Goal: Task Accomplishment & Management: Manage account settings

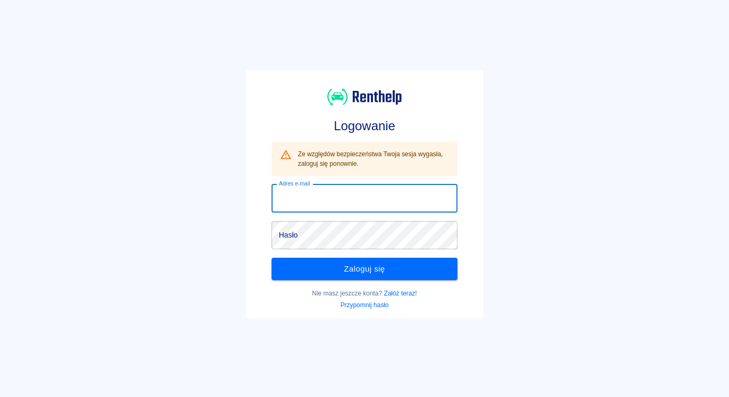
click at [333, 196] on input "Adres e-mail" at bounding box center [364, 198] width 186 height 28
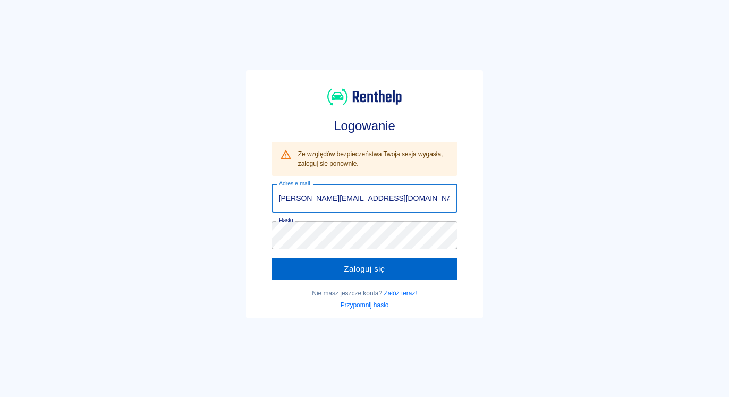
type input "[PERSON_NAME][EMAIL_ADDRESS][DOMAIN_NAME]"
click at [322, 264] on button "Zaloguj się" at bounding box center [364, 269] width 186 height 22
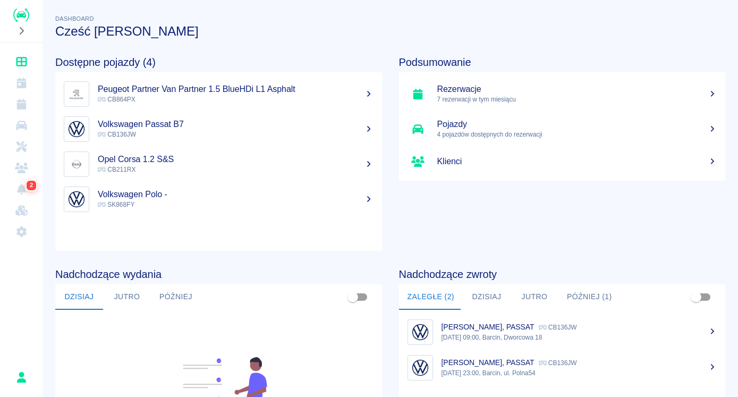
click at [28, 19] on img "Renthelp" at bounding box center [21, 15] width 16 height 13
click at [21, 55] on link "Dashboard" at bounding box center [21, 61] width 34 height 21
click at [20, 14] on img "Renthelp" at bounding box center [21, 15] width 16 height 13
click at [22, 84] on icon "Kalendarz" at bounding box center [21, 83] width 10 height 11
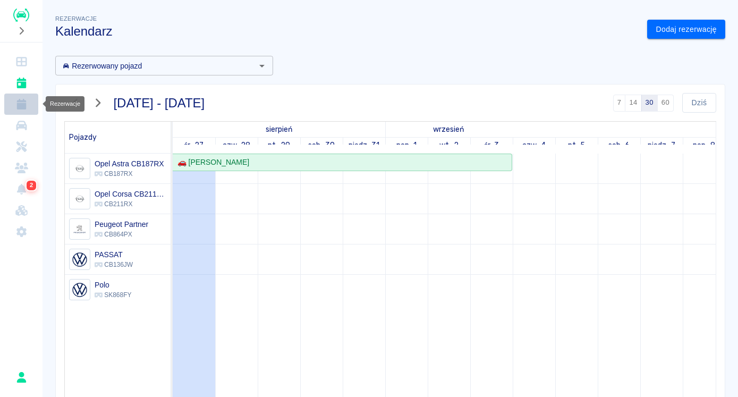
click at [23, 110] on link "Rezerwacje" at bounding box center [21, 104] width 34 height 21
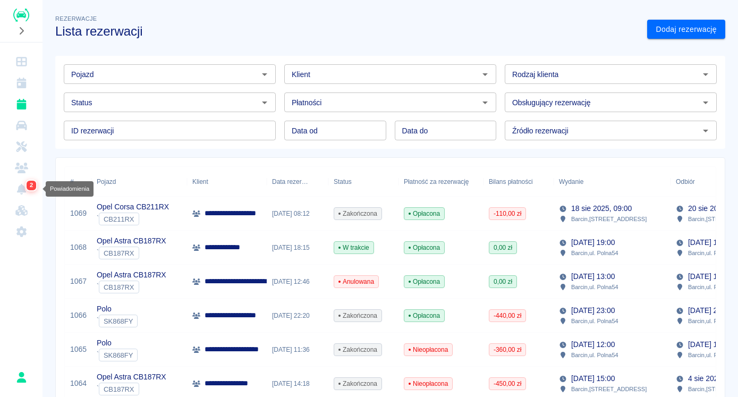
click at [25, 185] on icon "Powiadomienia" at bounding box center [21, 189] width 13 height 11
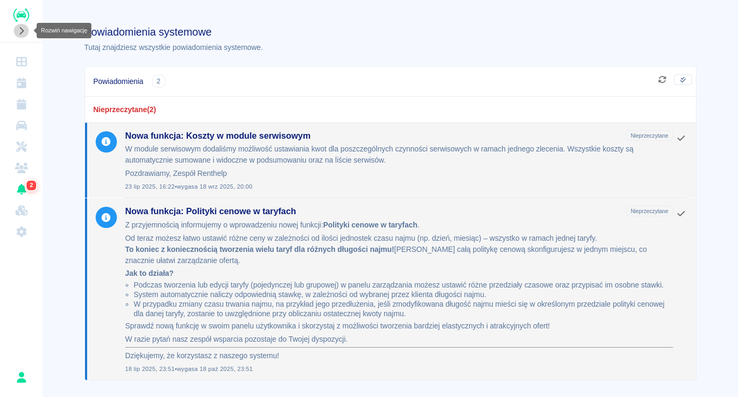
click at [21, 36] on button "Rozwiń nawigację" at bounding box center [21, 31] width 16 height 14
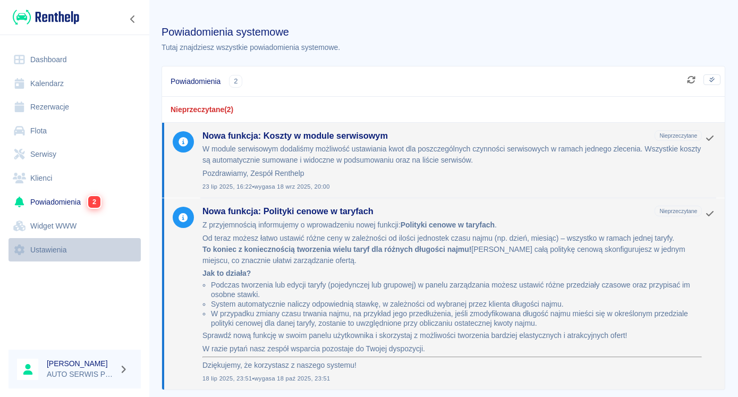
click at [54, 245] on link "Ustawienia" at bounding box center [75, 250] width 132 height 24
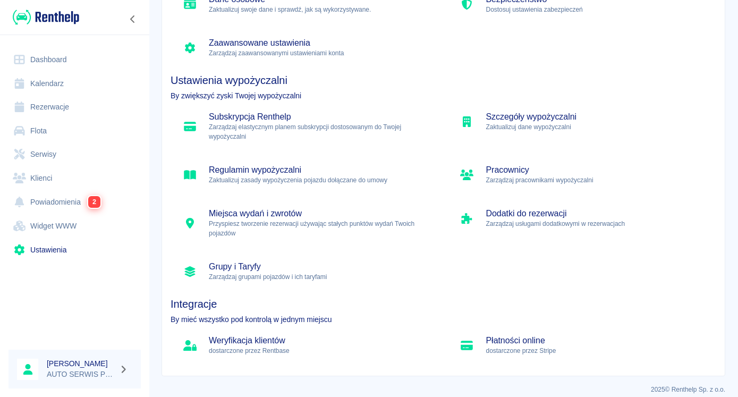
scroll to position [118, 0]
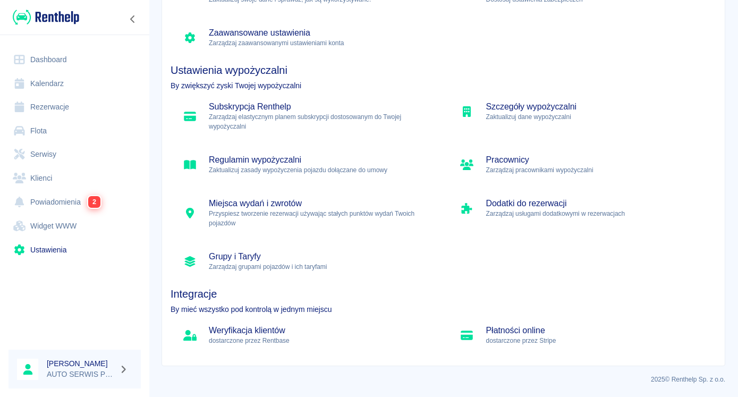
click at [513, 332] on h5 "Płatności online" at bounding box center [597, 330] width 222 height 11
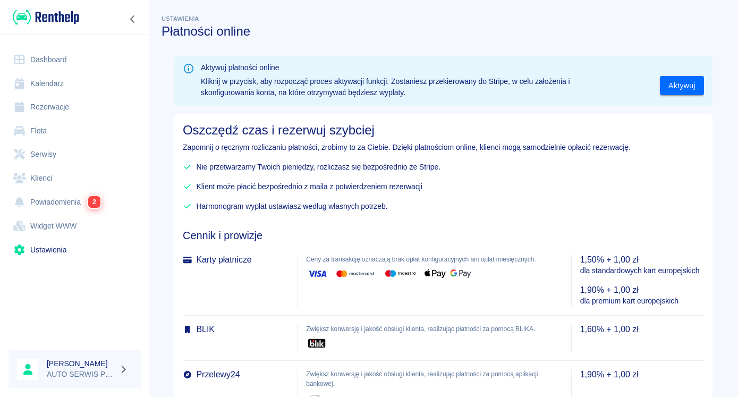
click at [45, 251] on link "Ustawienia" at bounding box center [75, 250] width 132 height 24
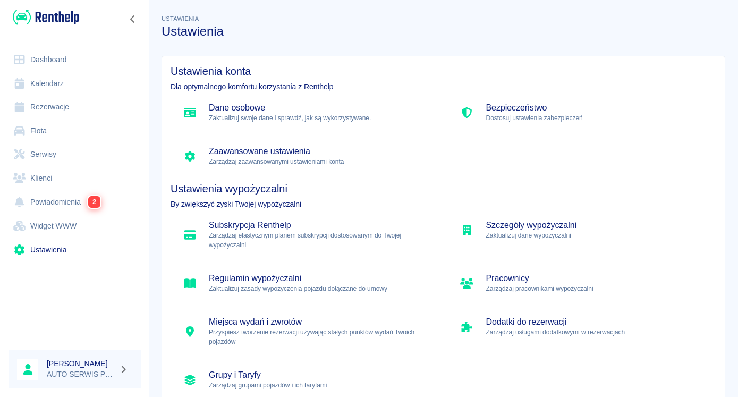
click at [247, 222] on h5 "Subskrypcja Renthelp" at bounding box center [320, 225] width 222 height 11
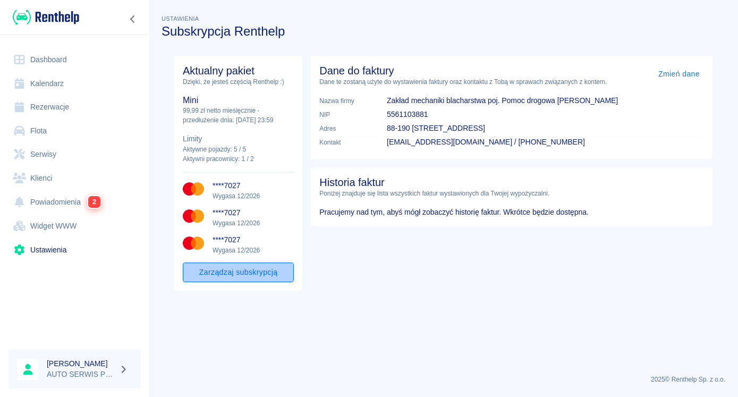
click at [229, 282] on button "Zarządzaj subskrypcją" at bounding box center [238, 272] width 111 height 20
click at [683, 75] on link "Zmień dane" at bounding box center [679, 74] width 50 height 20
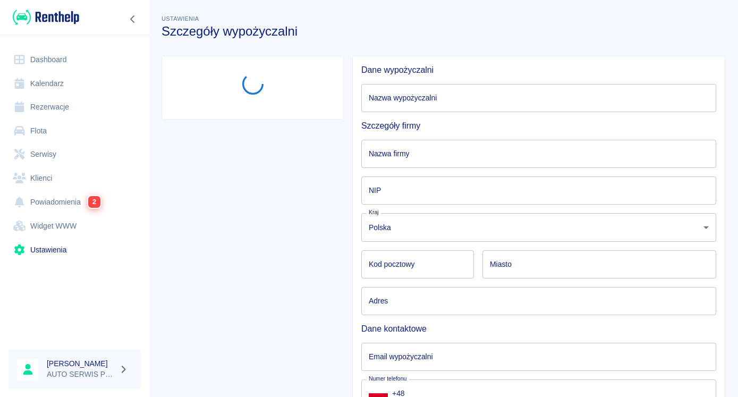
type input "AUTO SERWIS Przybyła"
type input "Zakład mechaniki blacharstwa poj. Pomoc drogowa [PERSON_NAME]"
type input "5561103881"
type input "88-190"
type input "Barcin"
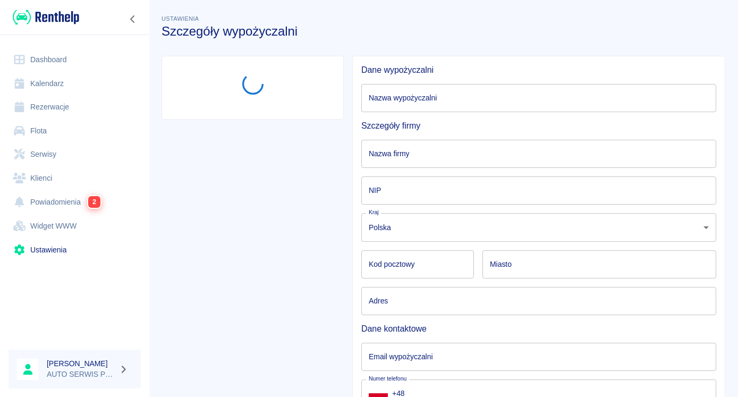
type input "Dworcowa 18"
type input "skp.barcin@gmail.com"
type input "+48 665-039-660"
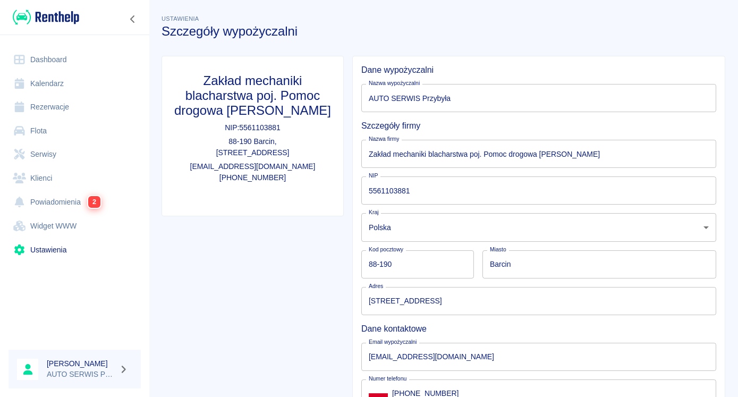
click at [60, 244] on link "Ustawienia" at bounding box center [75, 250] width 132 height 24
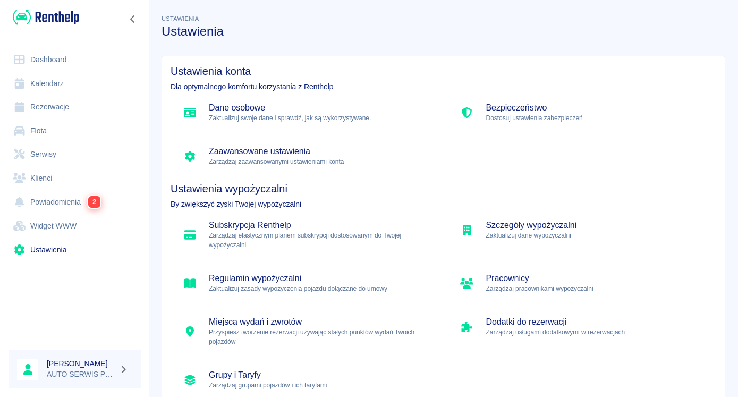
click at [265, 231] on p "Zarządzaj elastycznym planem subskrypcji dostosowanym do Twojej wypożyczalni" at bounding box center [320, 240] width 222 height 19
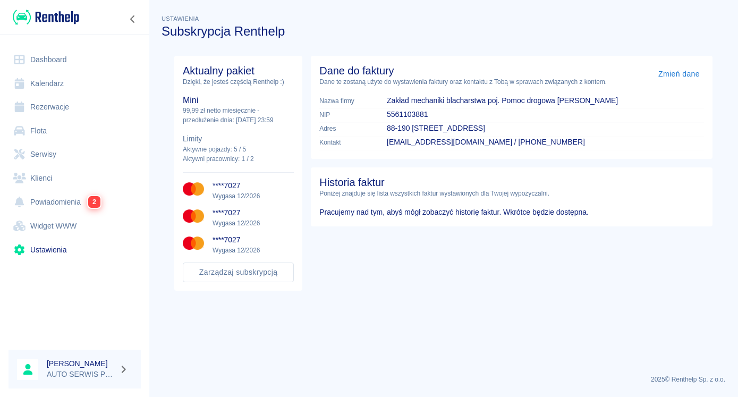
click at [226, 201] on p "Wygasa 12/2026" at bounding box center [253, 196] width 81 height 10
click at [228, 201] on p "Wygasa 12/2026" at bounding box center [253, 196] width 81 height 10
click at [227, 282] on button "Zarządzaj subskrypcją" at bounding box center [238, 272] width 111 height 20
click at [126, 369] on icon "button" at bounding box center [123, 369] width 12 height 10
click at [166, 367] on li "Wyloguj się" at bounding box center [159, 369] width 55 height 18
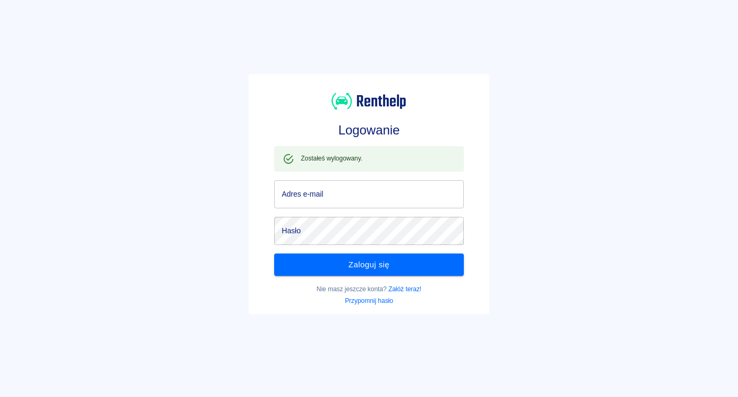
type input "[PERSON_NAME][EMAIL_ADDRESS][DOMAIN_NAME]"
